Goal: Information Seeking & Learning: Understand process/instructions

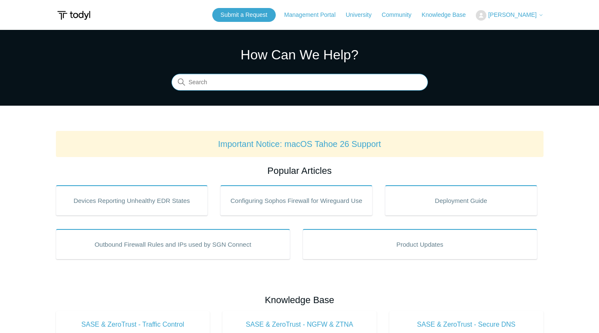
click at [329, 82] on input "Search" at bounding box center [300, 82] width 256 height 17
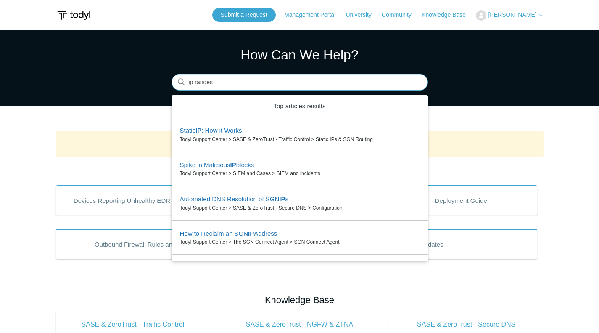
type input "ip ranges"
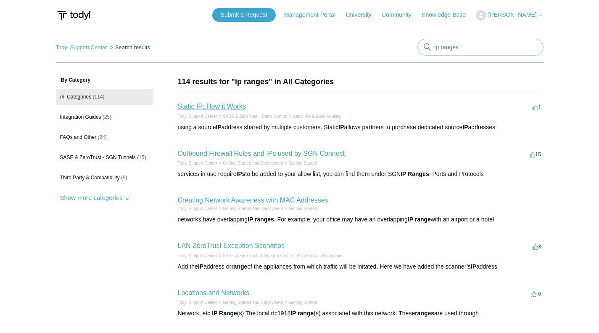
click at [218, 106] on link "Static IP: How it Works" at bounding box center [212, 106] width 68 height 7
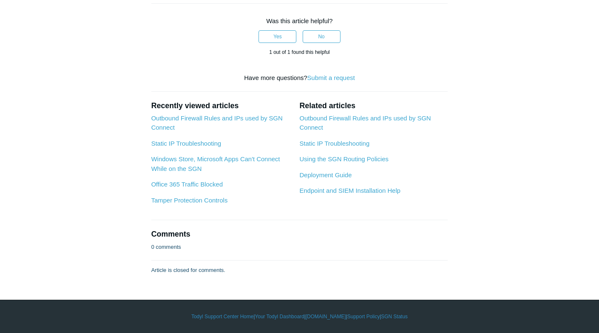
scroll to position [1979, 0]
click at [344, 176] on link "Deployment Guide" at bounding box center [325, 174] width 52 height 7
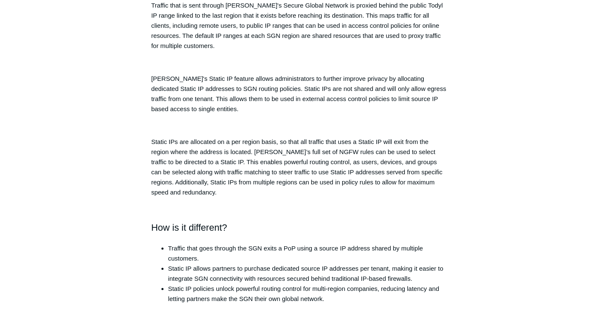
scroll to position [0, 0]
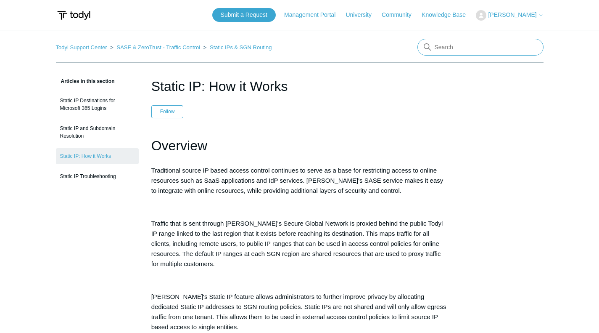
click at [468, 48] on input "Search" at bounding box center [481, 47] width 126 height 17
type input "whitelist"
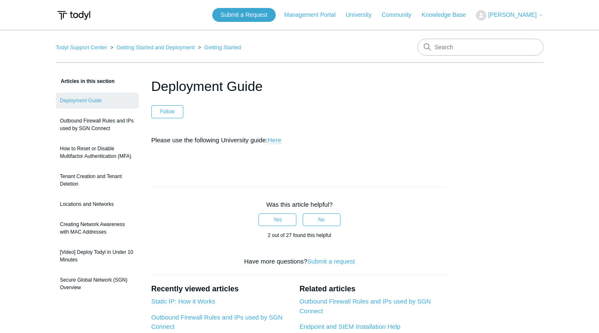
click at [277, 140] on link "Here" at bounding box center [275, 140] width 14 height 8
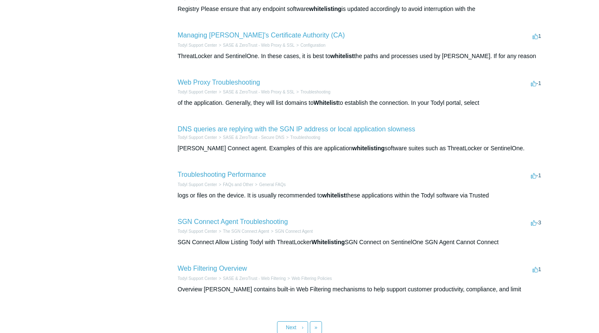
scroll to position [263, 0]
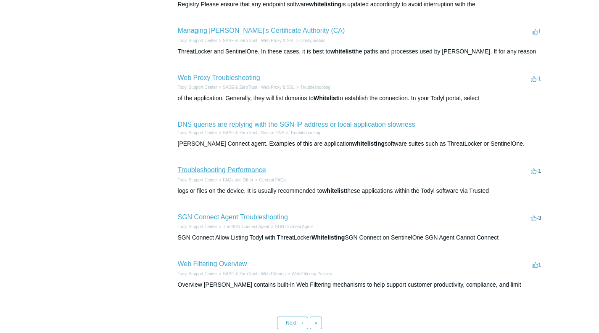
click at [240, 171] on link "Troubleshooting Performance" at bounding box center [222, 169] width 88 height 7
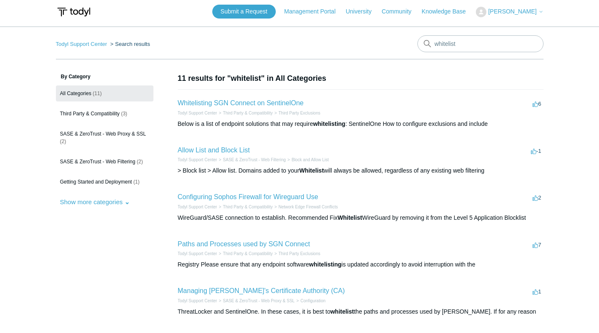
scroll to position [3, 0]
click at [285, 102] on link "Whitelisting SGN Connect on SentinelOne" at bounding box center [241, 103] width 126 height 7
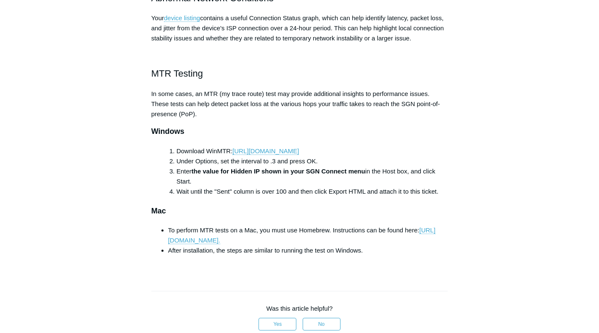
scroll to position [523, 0]
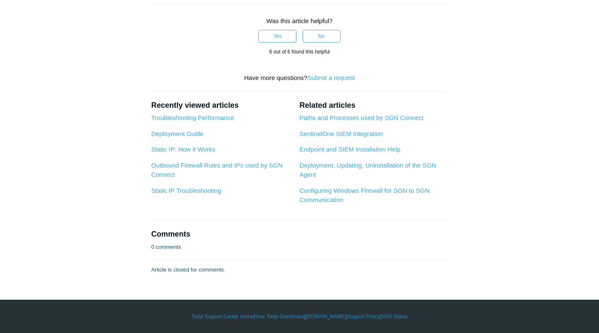
scroll to position [653, 0]
click at [381, 163] on link "Deployment, Updating, Uninstallation of the SGN Agent" at bounding box center [367, 169] width 137 height 17
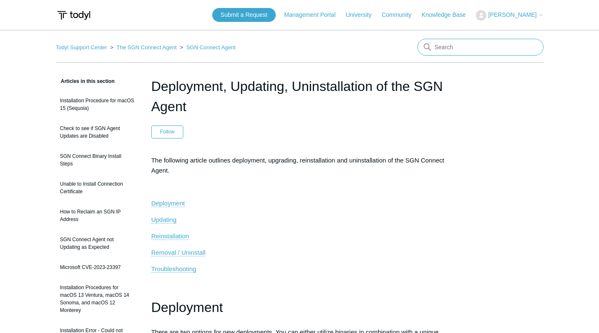
click at [475, 50] on input "Search" at bounding box center [481, 47] width 126 height 17
type input "ip range"
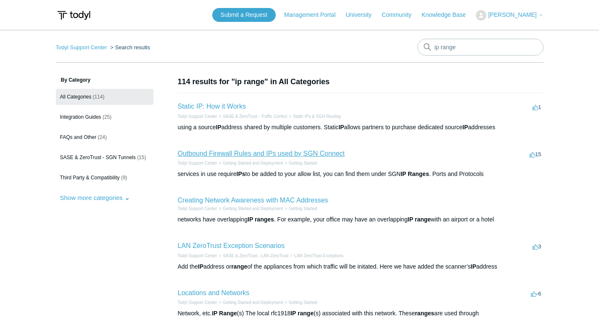
click at [265, 153] on link "Outbound Firewall Rules and IPs used by SGN Connect" at bounding box center [261, 153] width 167 height 7
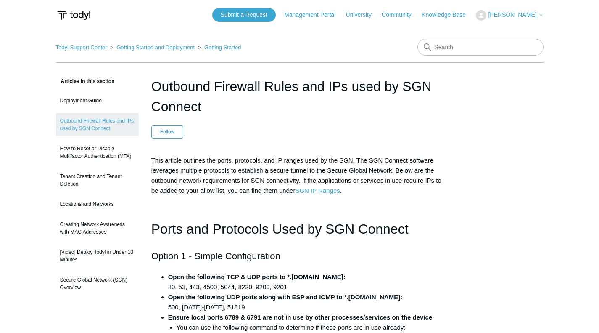
click at [312, 189] on link "SGN IP Ranges" at bounding box center [317, 191] width 45 height 8
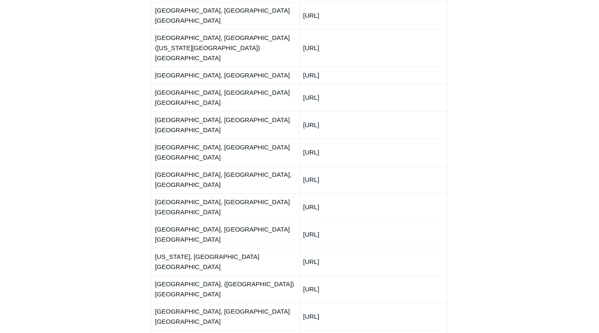
scroll to position [1059, 0]
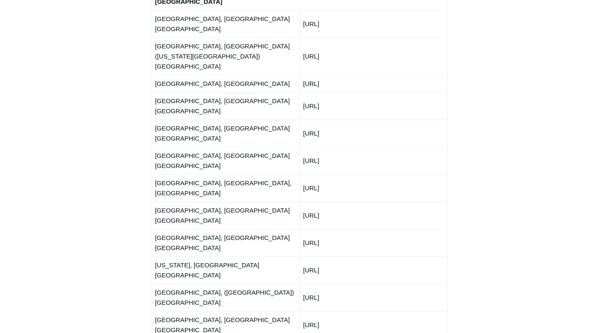
drag, startPoint x: 348, startPoint y: 206, endPoint x: 304, endPoint y: 211, distance: 43.6
copy td "192.111.94.0/24"
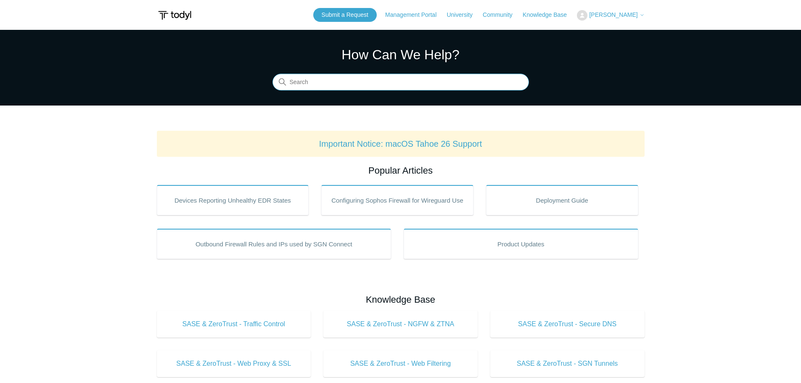
click at [347, 82] on input "Search" at bounding box center [400, 82] width 256 height 17
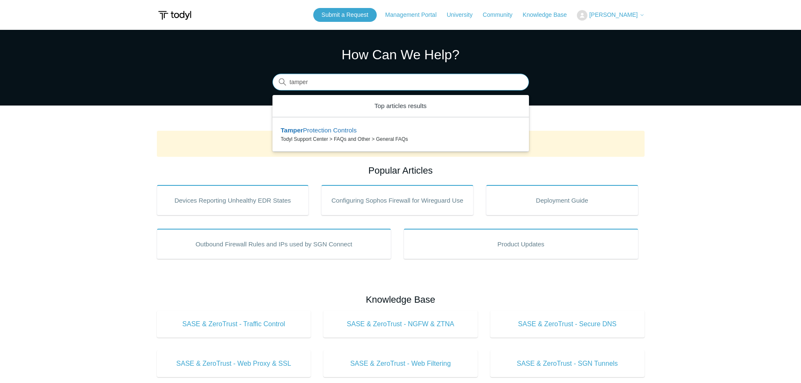
type input "tamper"
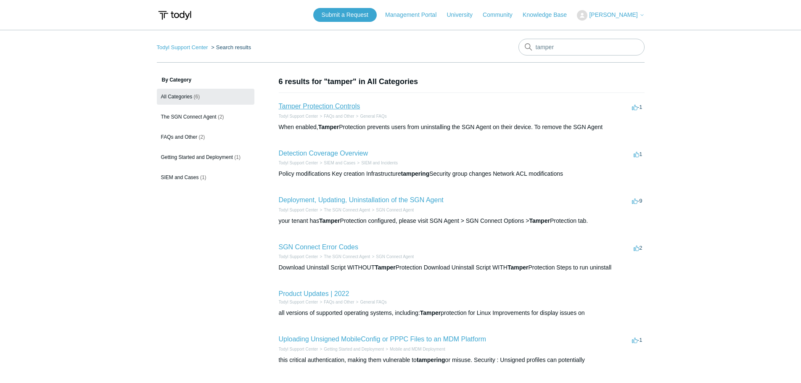
click at [344, 106] on link "Tamper Protection Controls" at bounding box center [320, 106] width 82 height 7
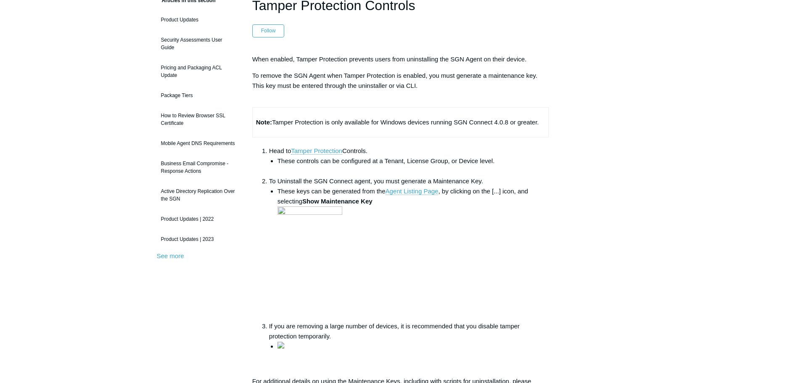
scroll to position [84, 0]
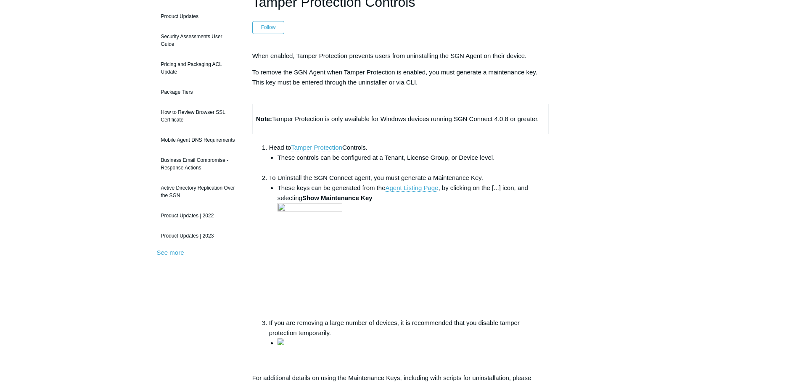
click at [326, 149] on link "Tamper Protection" at bounding box center [316, 148] width 51 height 8
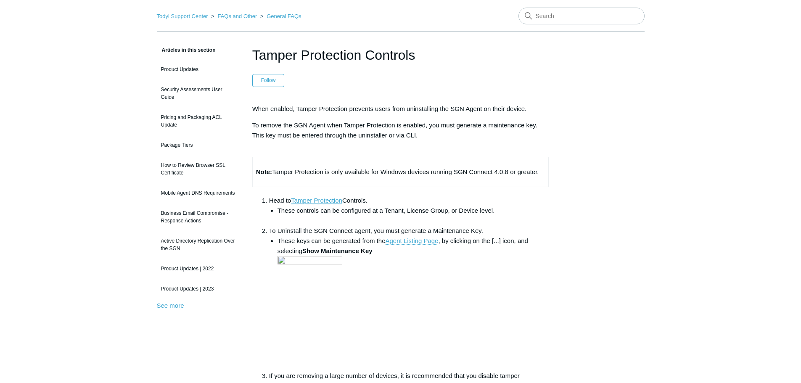
scroll to position [0, 0]
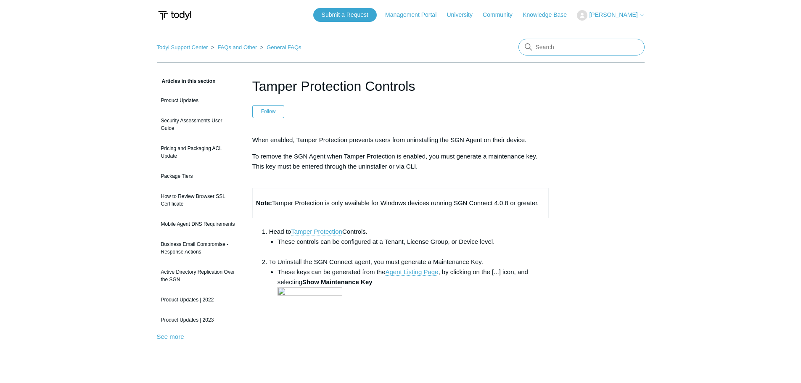
click at [543, 49] on input "Search" at bounding box center [581, 47] width 126 height 17
type input "uninstall"
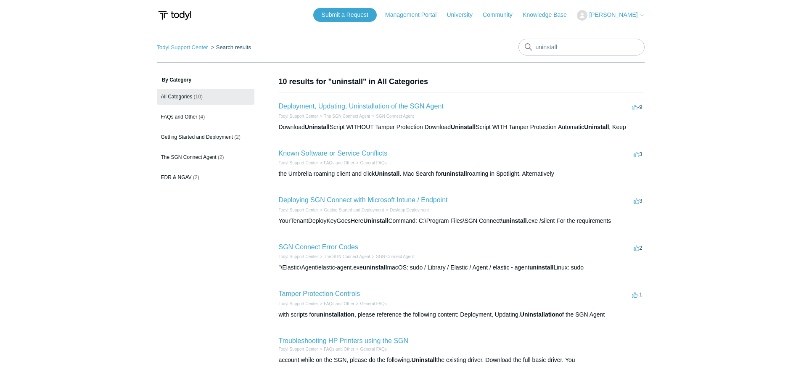
click at [431, 105] on link "Deployment, Updating, Uninstallation of the SGN Agent" at bounding box center [361, 106] width 165 height 7
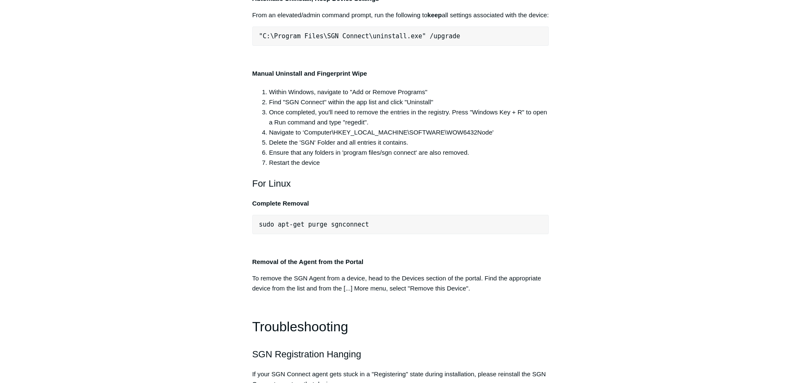
scroll to position [1682, 0]
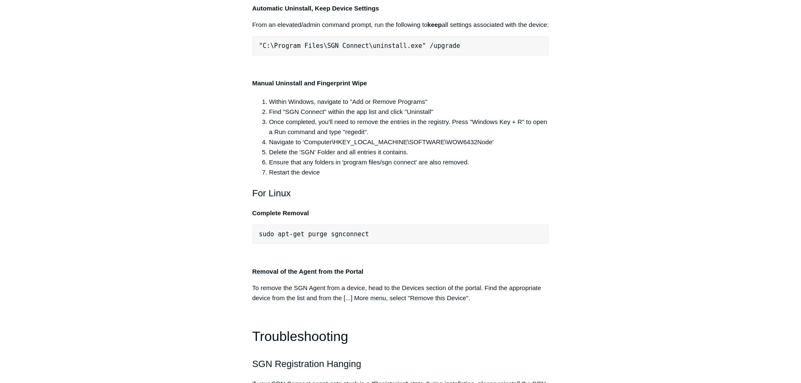
scroll to position [1640, 0]
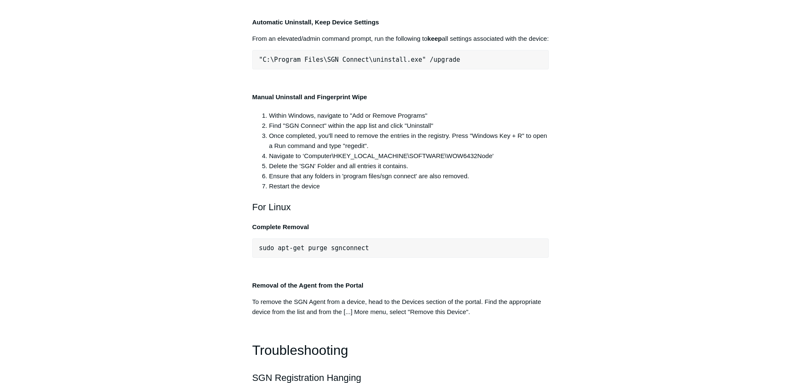
drag, startPoint x: 432, startPoint y: 176, endPoint x: 227, endPoint y: 171, distance: 204.4
drag, startPoint x: 421, startPoint y: 175, endPoint x: 258, endPoint y: 177, distance: 163.1
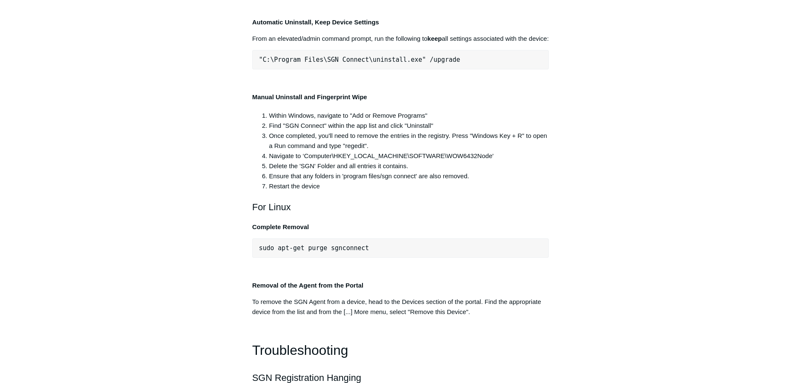
copy span ""C:\Program Files\SGN Connect\uninstall.exe""
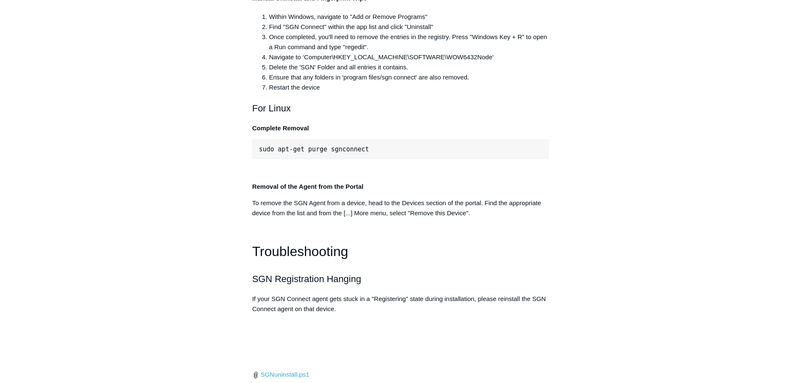
scroll to position [1734, 0]
